Goal: Information Seeking & Learning: Learn about a topic

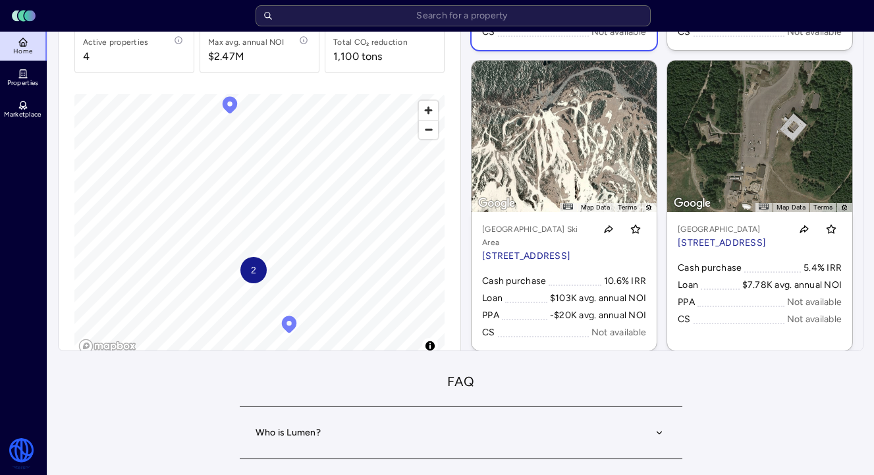
scroll to position [2, 0]
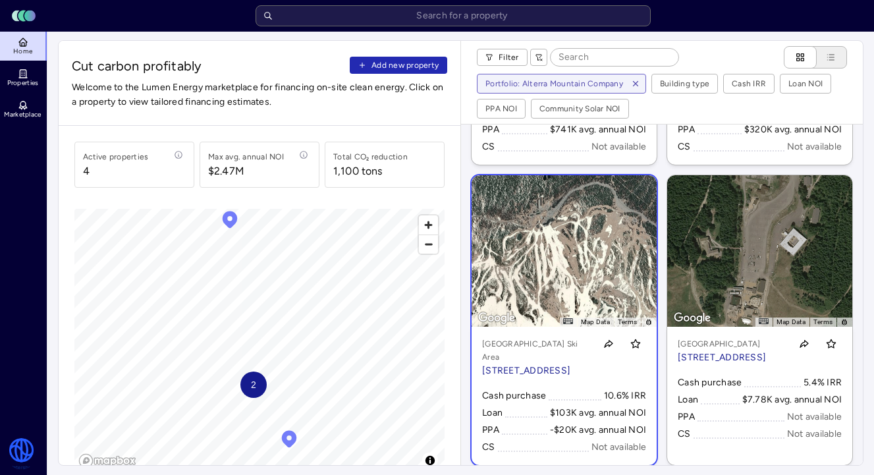
click at [520, 296] on link "← Move left → Move right ↑ Move up ↓ Move down + Zoom in - Zoom out Home Jump l…" at bounding box center [564, 320] width 185 height 290
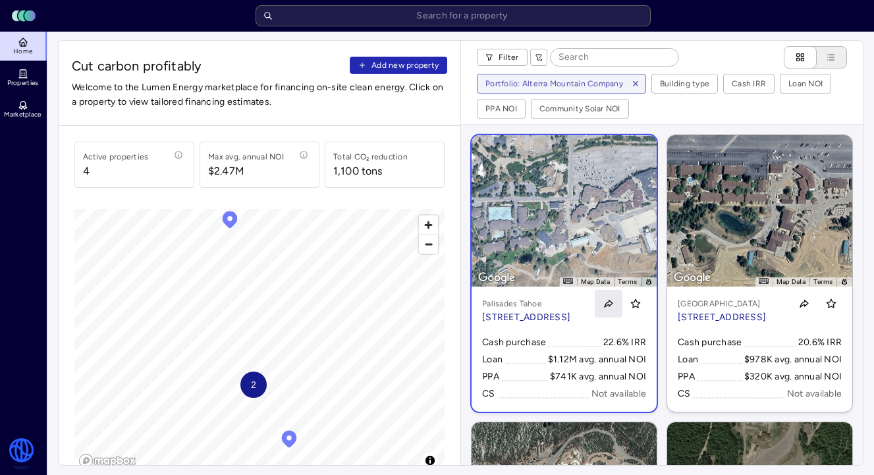
scroll to position [292, 0]
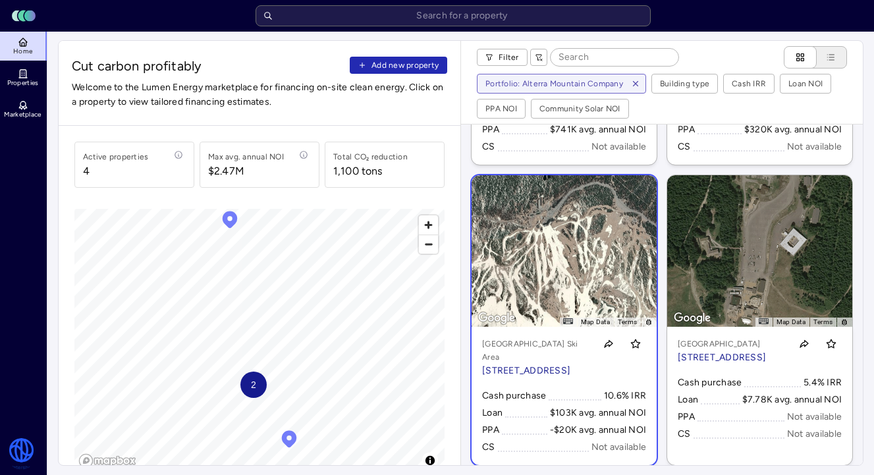
click at [571, 364] on p "[STREET_ADDRESS]" at bounding box center [535, 371] width 107 height 14
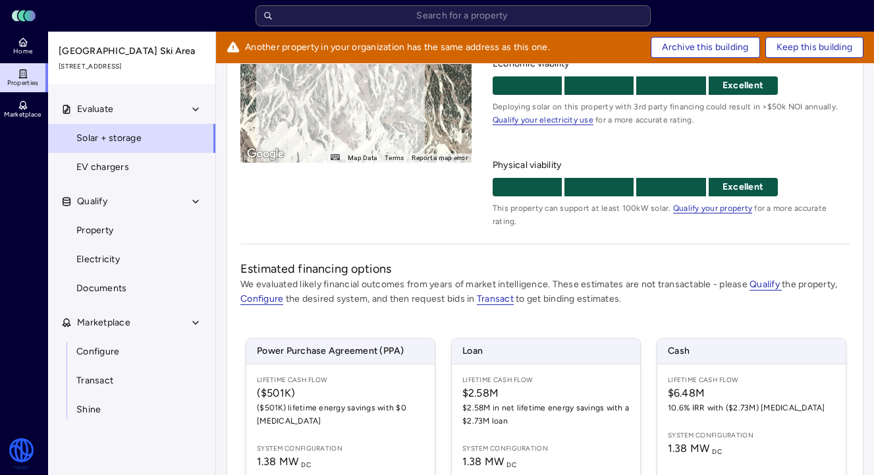
scroll to position [358, 0]
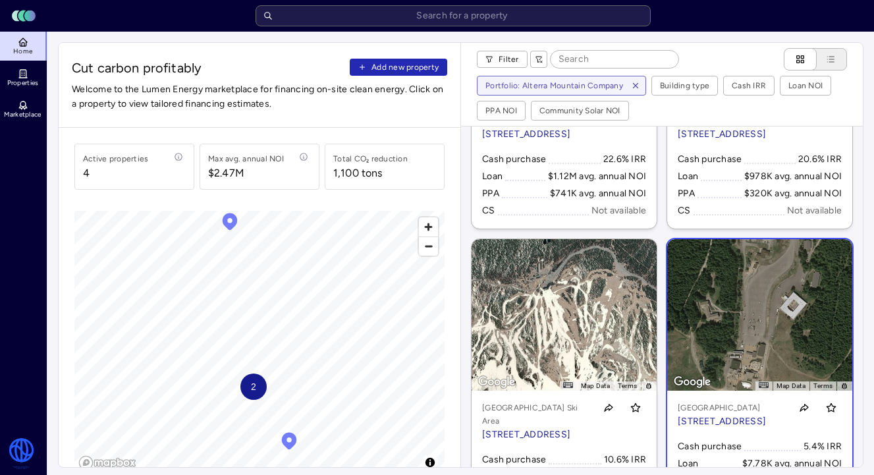
scroll to position [72, 0]
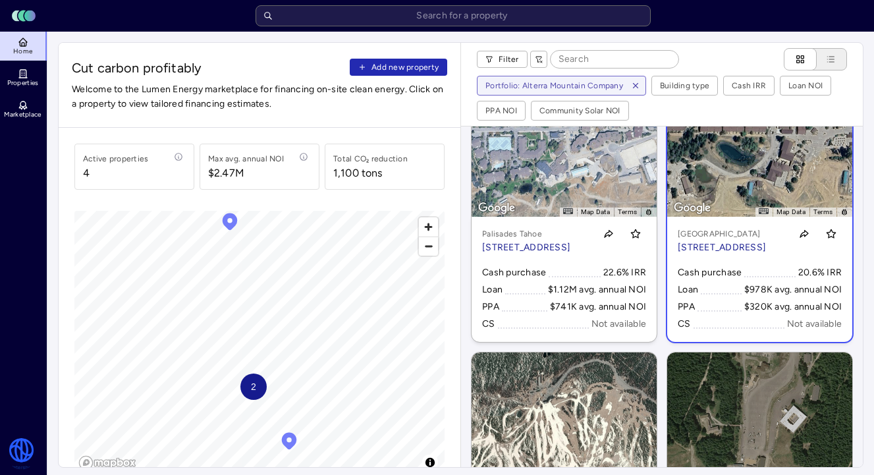
click at [728, 294] on div "Cash purchase 20.6% IRR Loan $978K avg. annual NOI PPA $320K avg. annual NOI CS…" at bounding box center [760, 298] width 164 height 66
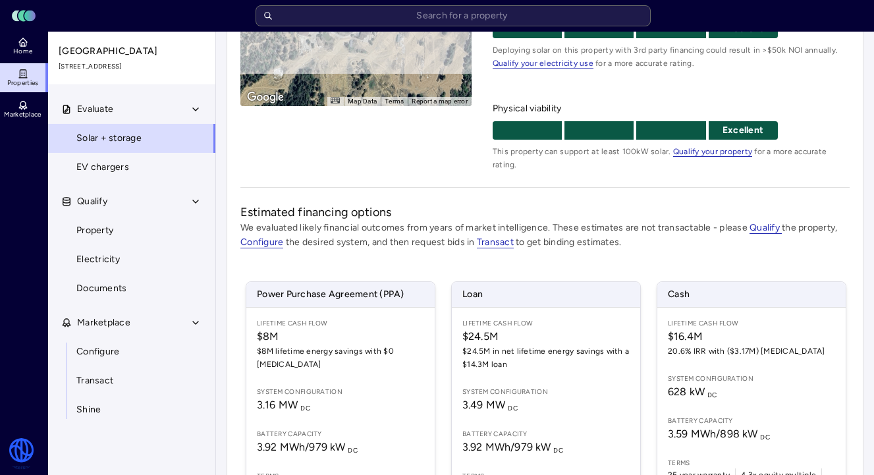
scroll to position [33, 0]
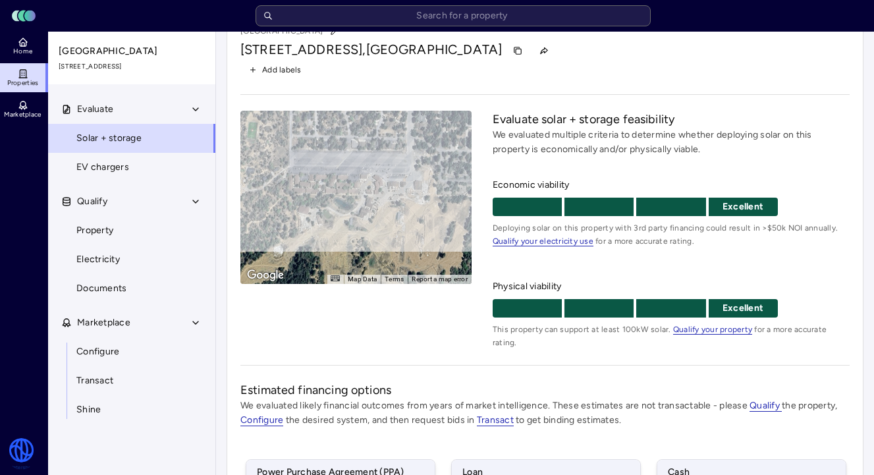
click at [406, 167] on div "To activate drag with keyboard, press Alt + Enter. Once in keyboard drag state,…" at bounding box center [355, 197] width 231 height 173
